Goal: Find specific page/section: Find specific page/section

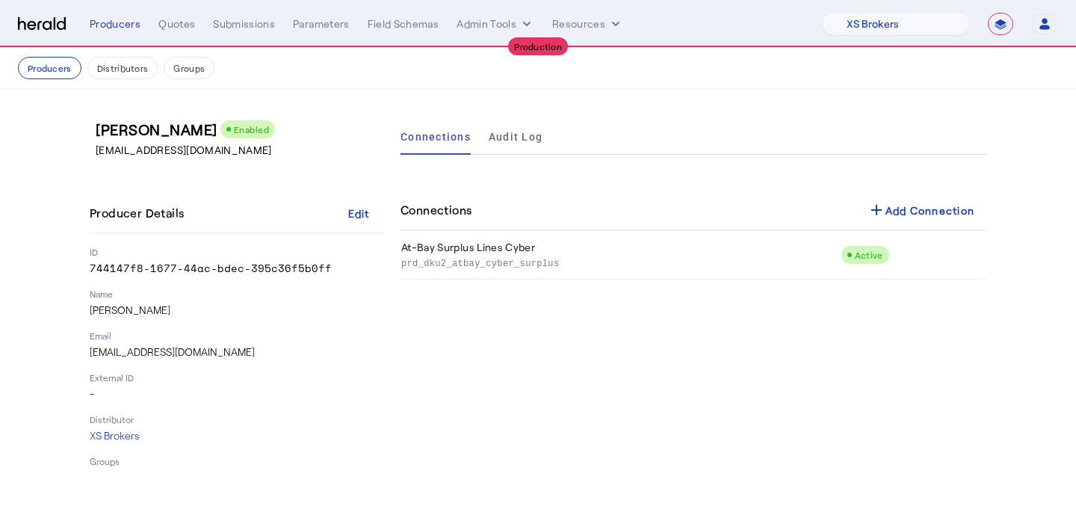
select select "pfm_xsxs_xsbrokers"
select select "**********"
click at [110, 27] on div "Producers" at bounding box center [115, 23] width 51 height 15
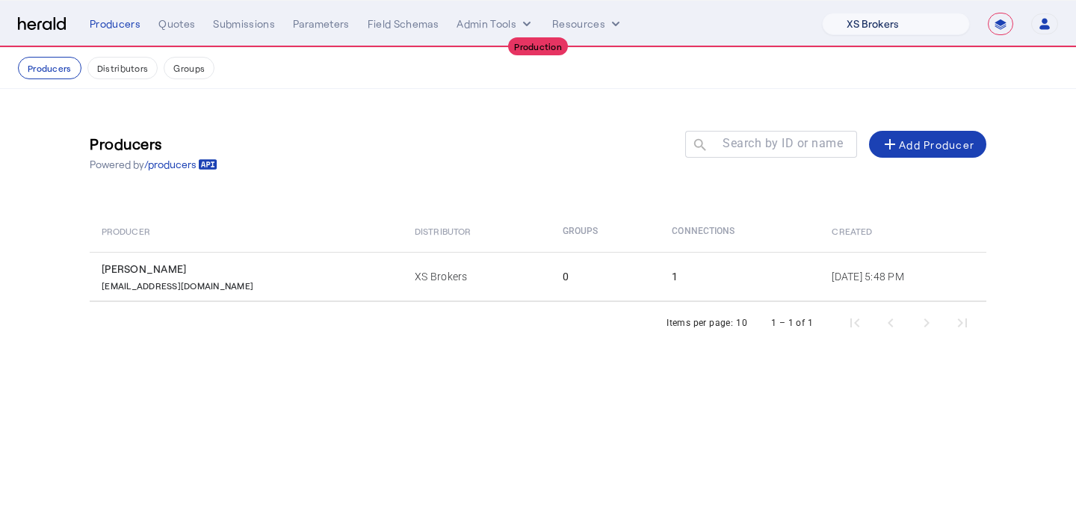
click at [902, 29] on select "1Fort Affinity Risk [PERSON_NAME] [PERSON_NAME] CRC Campus Coverage Citadel Fif…" at bounding box center [896, 24] width 148 height 22
select select "pfm_a9p2_hib_marketplace"
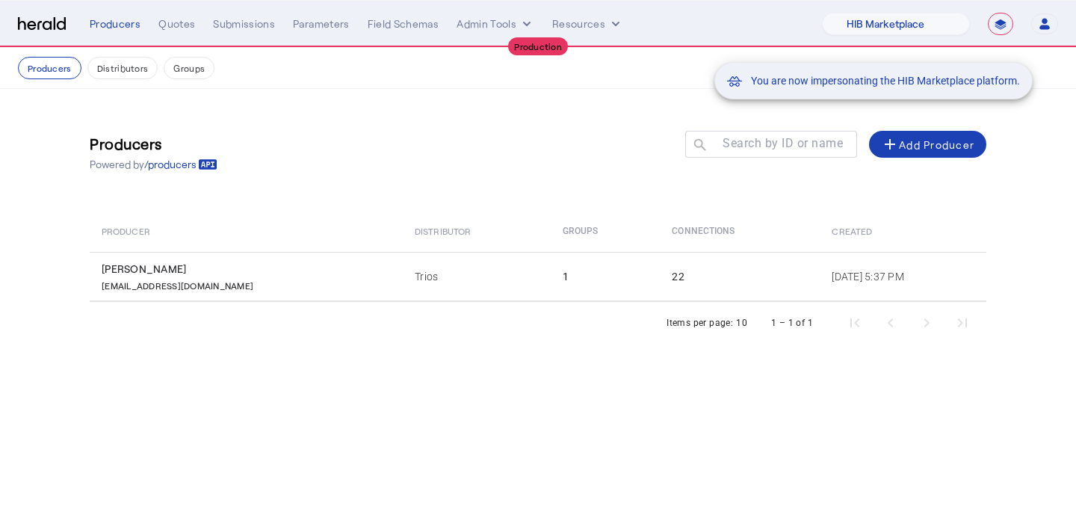
click at [592, 253] on div "You are now impersonating the HIB Marketplace platform." at bounding box center [538, 259] width 1076 height 518
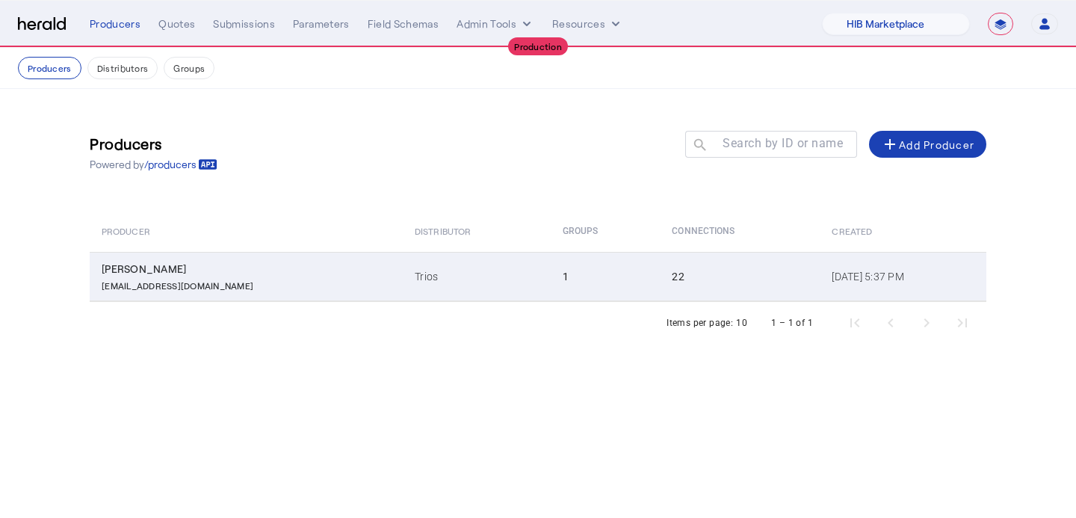
click at [660, 267] on td "22" at bounding box center [740, 276] width 160 height 49
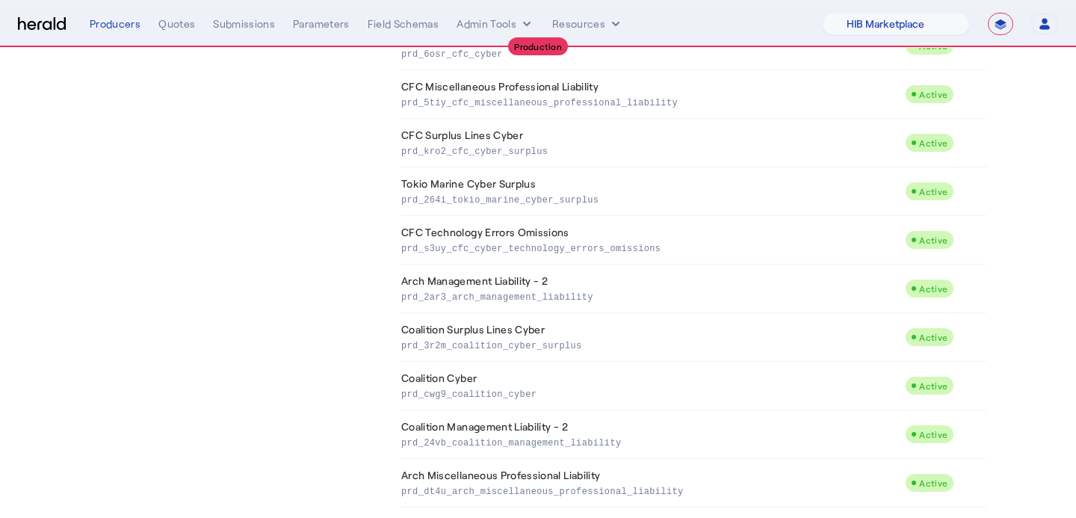
scroll to position [812, 0]
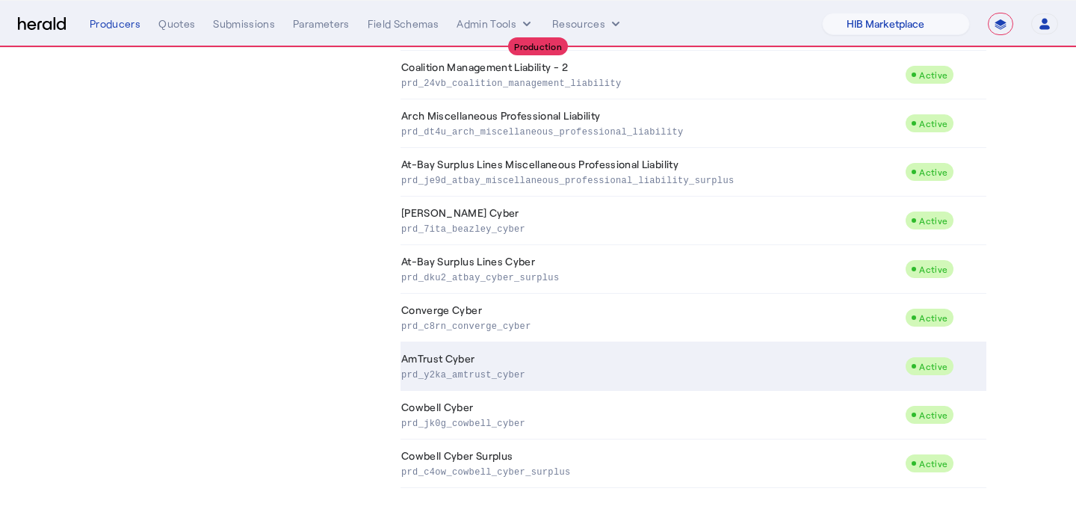
click at [614, 352] on td "AmTrust Cyber prd_y2ka_amtrust_cyber" at bounding box center [653, 366] width 505 height 49
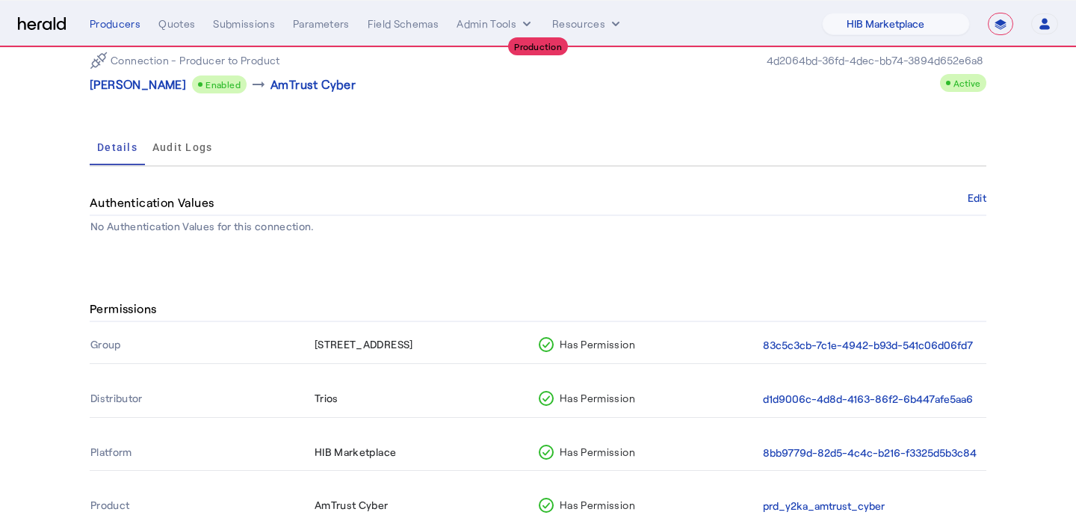
scroll to position [134, 0]
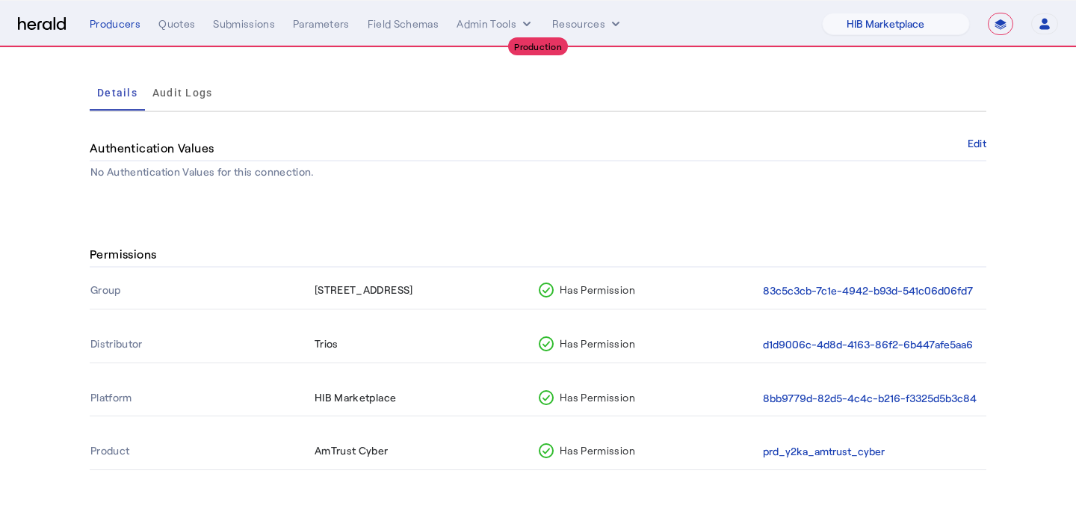
click at [185, 40] on nav "**********" at bounding box center [538, 24] width 1076 height 46
click at [181, 32] on div "**********" at bounding box center [574, 24] width 969 height 22
click at [181, 28] on div "Quotes" at bounding box center [176, 23] width 37 height 15
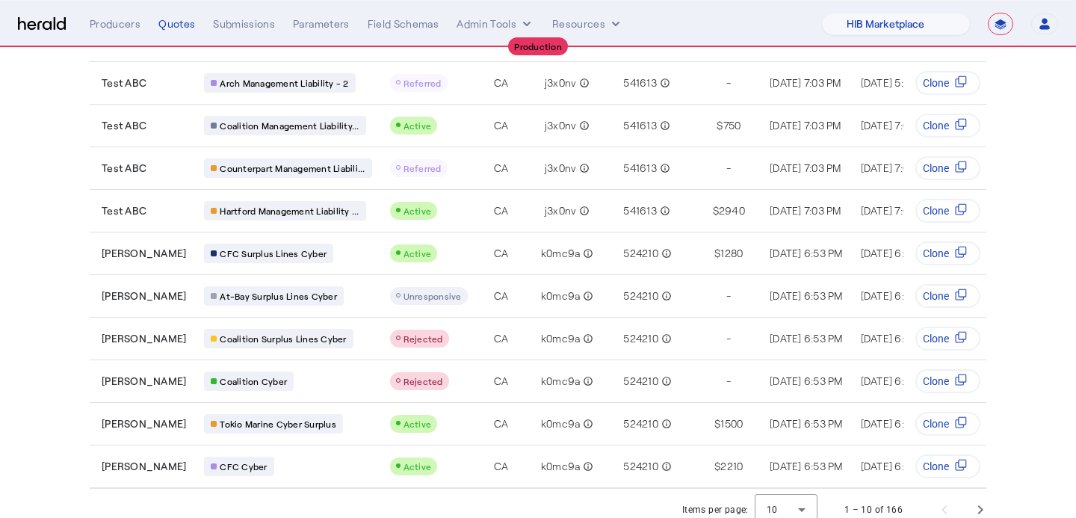
scroll to position [161, 0]
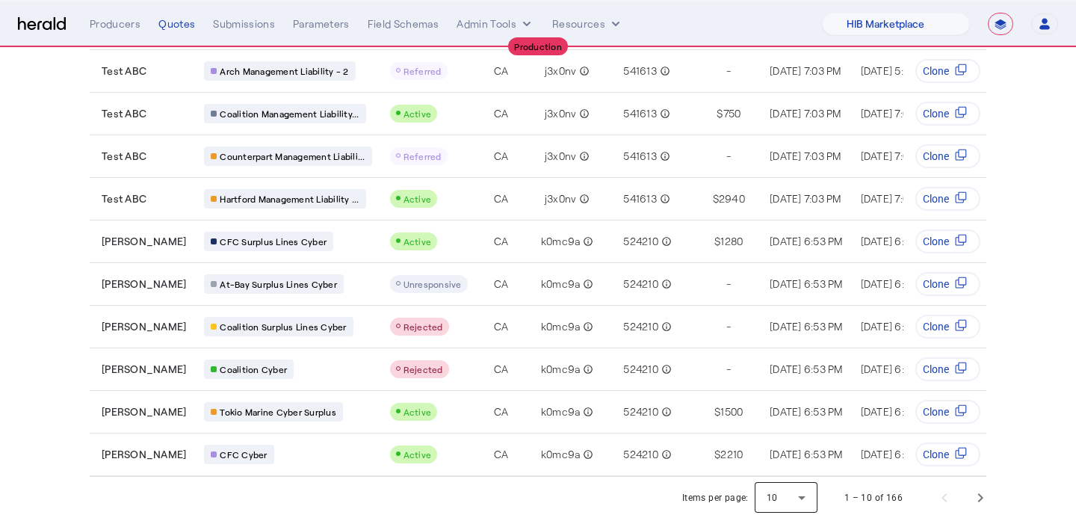
click at [795, 484] on div at bounding box center [786, 498] width 63 height 36
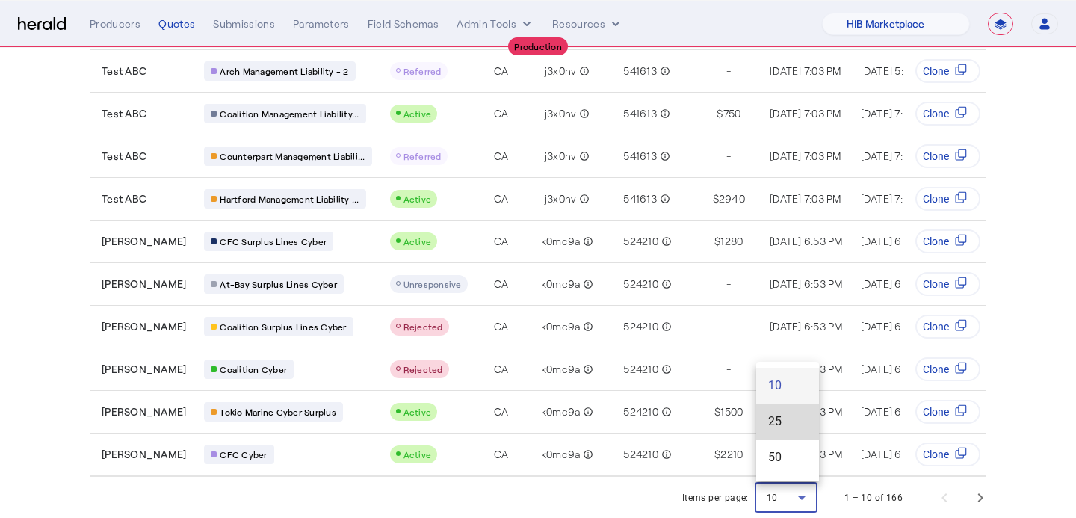
click at [798, 420] on span "25" at bounding box center [787, 422] width 39 height 18
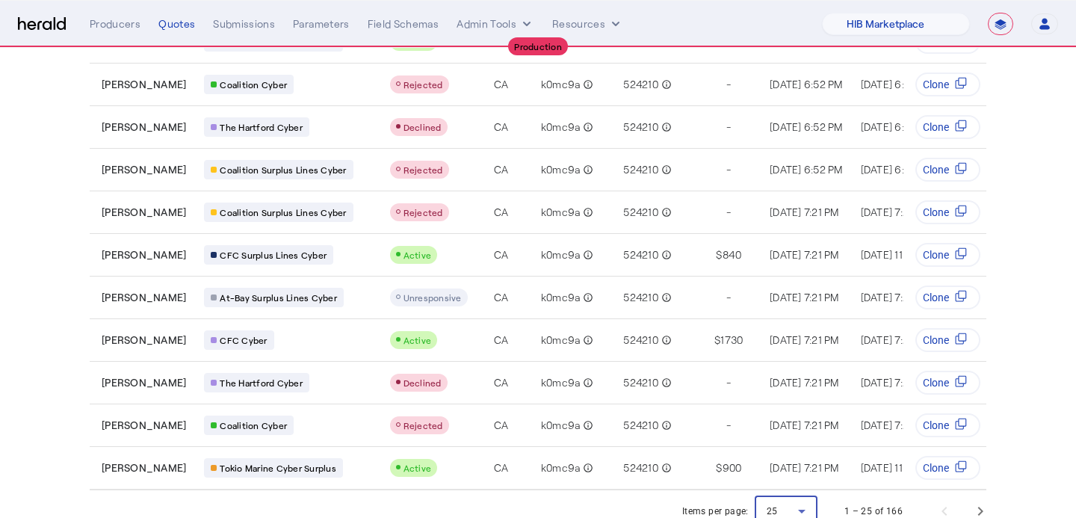
scroll to position [801, 0]
